Goal: Navigation & Orientation: Find specific page/section

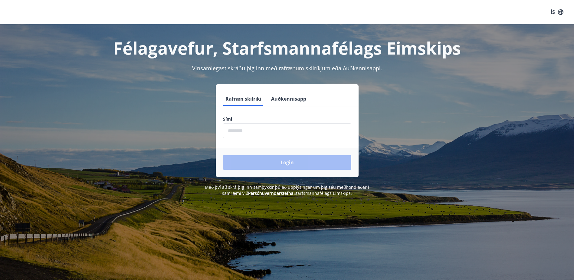
click at [257, 128] on input "phone" at bounding box center [287, 130] width 128 height 15
type input "********"
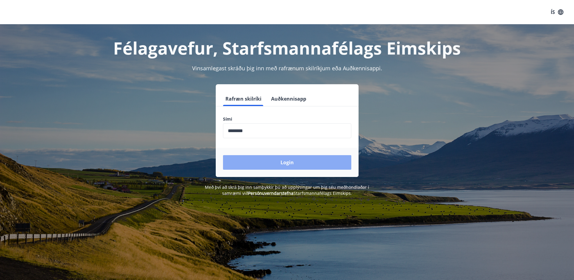
click at [275, 163] on button "Login" at bounding box center [287, 162] width 128 height 15
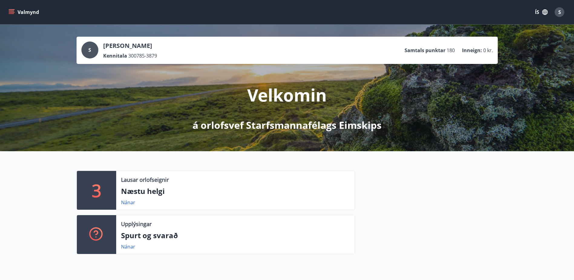
click at [22, 13] on button "Valmynd" at bounding box center [24, 12] width 34 height 11
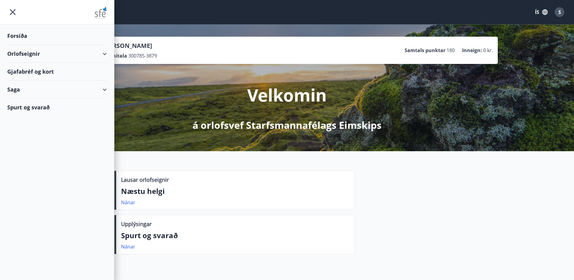
click at [24, 67] on div "Gjafabréf og kort" at bounding box center [57, 72] width 100 height 18
click at [25, 38] on div "Forsíða" at bounding box center [57, 36] width 100 height 18
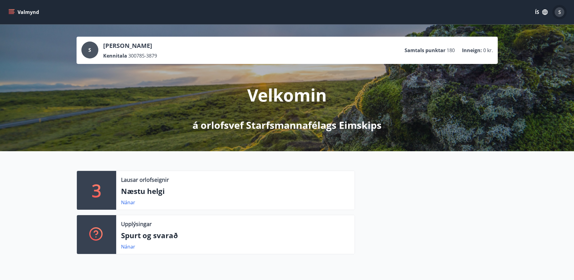
click at [558, 12] on div "S" at bounding box center [560, 12] width 10 height 10
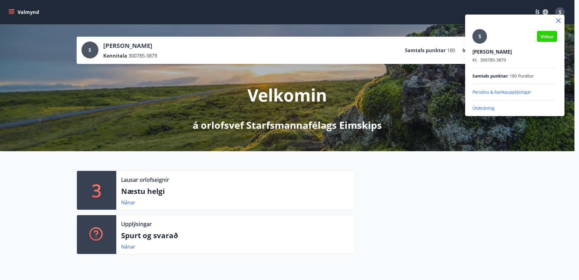
click at [481, 108] on p "Útskráning" at bounding box center [514, 108] width 85 height 6
